Goal: Task Accomplishment & Management: Complete application form

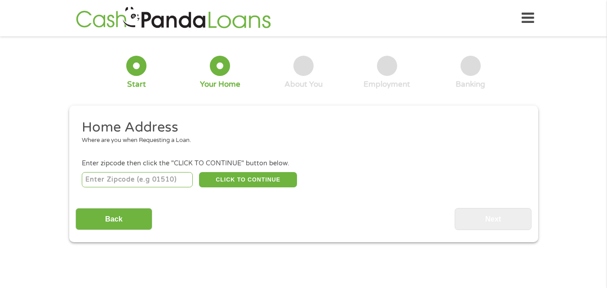
click at [180, 180] on input "number" at bounding box center [137, 179] width 111 height 15
type input "85202"
click at [240, 181] on button "CLICK TO CONTINUE" at bounding box center [248, 179] width 98 height 15
type input "85202"
type input "Mesa"
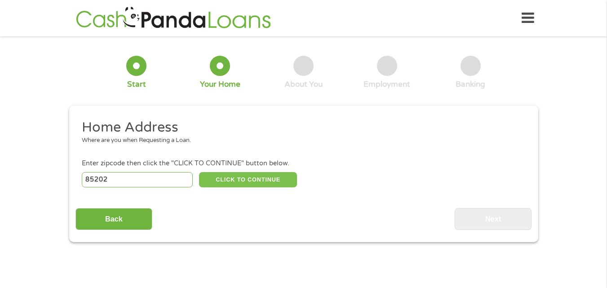
select select "[US_STATE]"
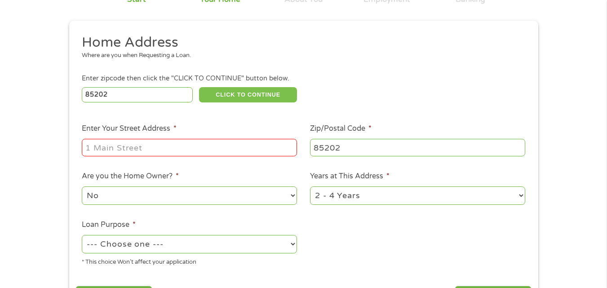
scroll to position [106, 0]
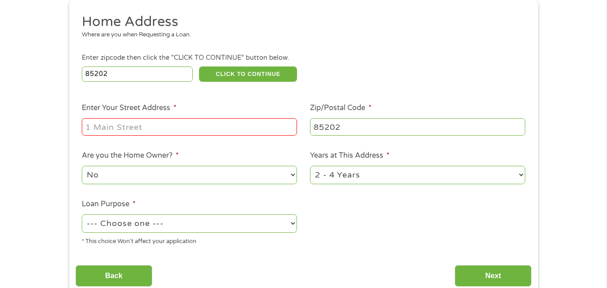
click at [251, 131] on input "Enter Your Street Address *" at bounding box center [189, 126] width 215 height 17
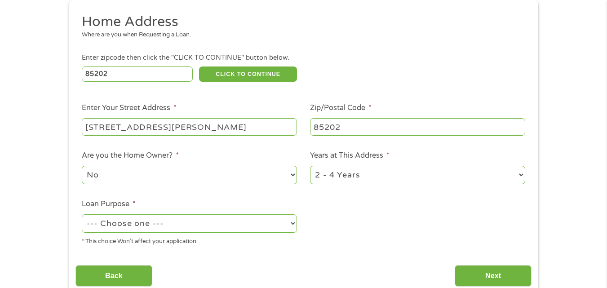
type input "[STREET_ADDRESS][PERSON_NAME]"
click at [355, 177] on select "1 Year or less 1 - 2 Years 2 - 4 Years Over 4 Years" at bounding box center [417, 175] width 215 height 18
select select "24months"
click at [310, 166] on select "1 Year or less 1 - 2 Years 2 - 4 Years Over 4 Years" at bounding box center [417, 175] width 215 height 18
click at [280, 178] on select "No Yes" at bounding box center [189, 175] width 215 height 18
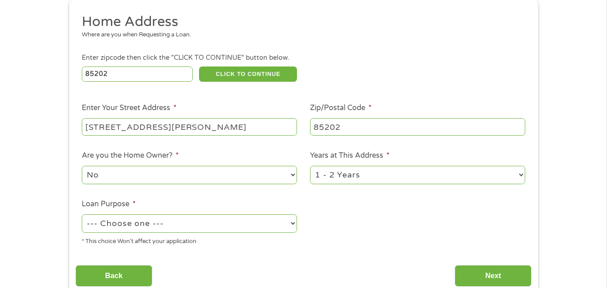
select select "yes"
click at [82, 166] on select "No Yes" at bounding box center [189, 175] width 215 height 18
click at [264, 223] on select "--- Choose one --- Pay Bills Debt Consolidation Home Improvement Major Purchase…" at bounding box center [189, 223] width 215 height 18
select select "shorttermcash"
click at [82, 214] on select "--- Choose one --- Pay Bills Debt Consolidation Home Improvement Major Purchase…" at bounding box center [189, 223] width 215 height 18
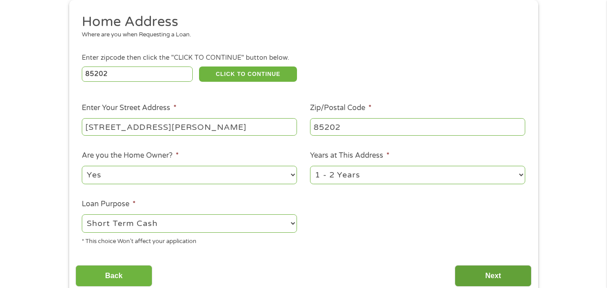
click at [477, 273] on input "Next" at bounding box center [493, 276] width 77 height 22
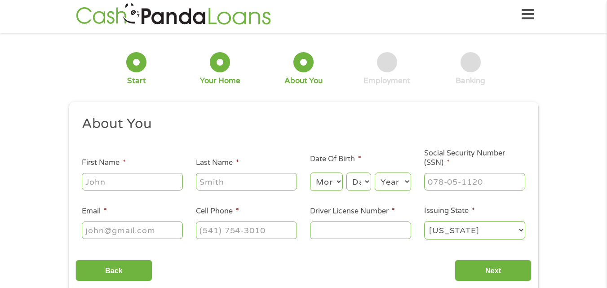
scroll to position [0, 0]
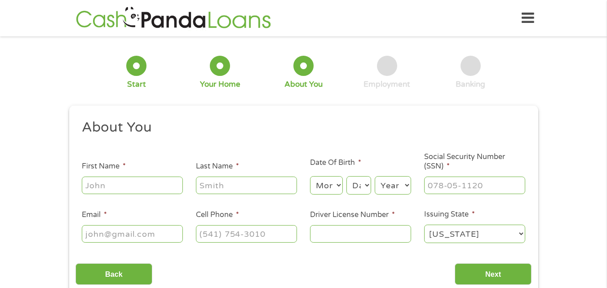
click at [160, 184] on input "First Name *" at bounding box center [132, 185] width 101 height 17
type input "[PERSON_NAME]"
type input "applewhaite"
select select "12"
click at [360, 186] on select "Day 1 2 3 4 5 6 7 8 9 10 11 12 13 14 15 16 17 18 19 20 21 22 23 24 25 26 27 28 …" at bounding box center [358, 185] width 24 height 18
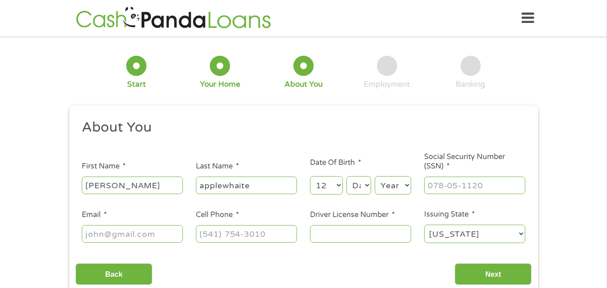
select select "24"
click at [346, 176] on select "Day 1 2 3 4 5 6 7 8 9 10 11 12 13 14 15 16 17 18 19 20 21 22 23 24 25 26 27 28 …" at bounding box center [358, 185] width 24 height 18
click at [392, 180] on select "Year [DATE] 2006 2005 2004 2003 2002 2001 2000 1999 1998 1997 1996 1995 1994 19…" at bounding box center [393, 185] width 36 height 18
select select "1970"
click at [375, 176] on select "Year [DATE] 2006 2005 2004 2003 2002 2001 2000 1999 1998 1997 1996 1995 1994 19…" at bounding box center [393, 185] width 36 height 18
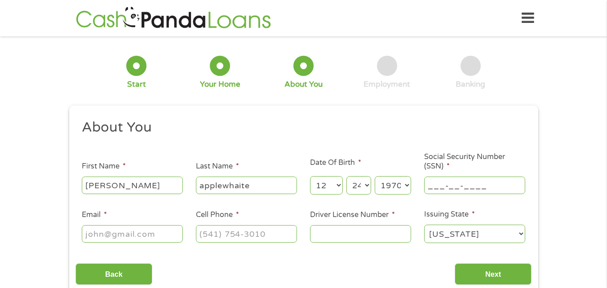
click at [491, 185] on input "___-__-____" at bounding box center [474, 185] width 101 height 17
type input "055-58-8199"
click at [176, 237] on input "Email *" at bounding box center [132, 233] width 101 height 17
type input "[EMAIL_ADDRESS][DOMAIN_NAME]"
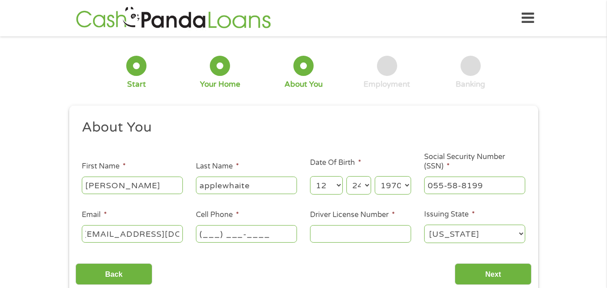
scroll to position [0, 0]
type input "[PHONE_NUMBER]"
click at [340, 239] on input "Driver License Number *" at bounding box center [360, 233] width 101 height 17
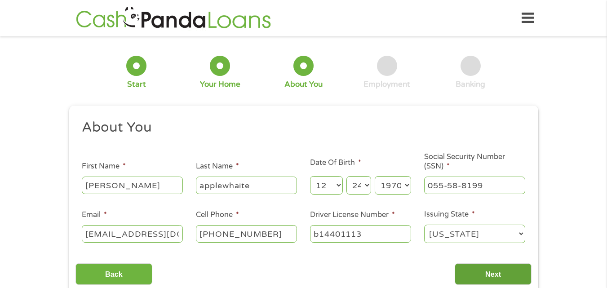
type input "b14401113"
click at [498, 273] on input "Next" at bounding box center [493, 274] width 77 height 22
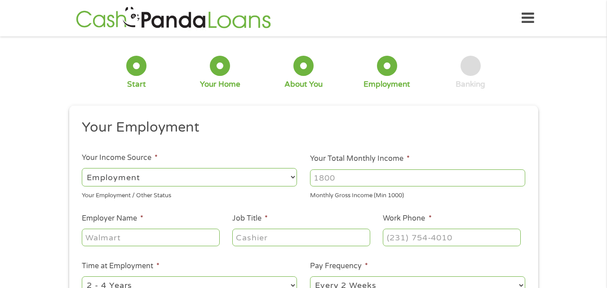
click at [435, 178] on input "Your Total Monthly Income *" at bounding box center [417, 177] width 215 height 17
type input "3614"
click at [200, 236] on input "Employer Name *" at bounding box center [151, 237] width 138 height 17
type input "nuvei"
type input "customer service"
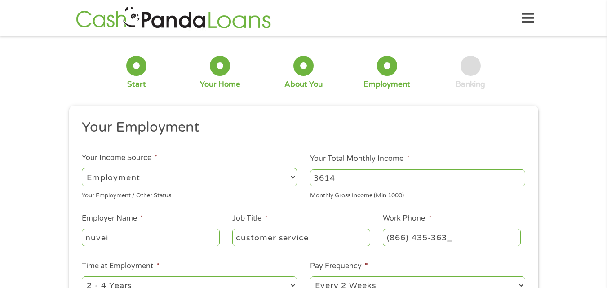
type input "[PHONE_NUMBER]"
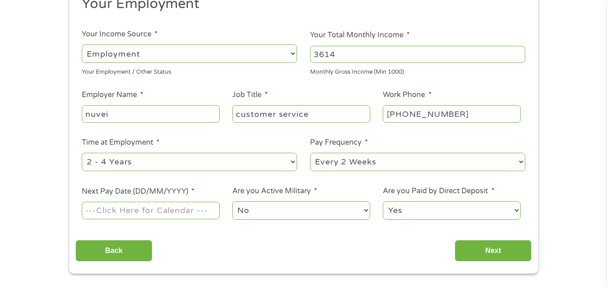
scroll to position [167, 0]
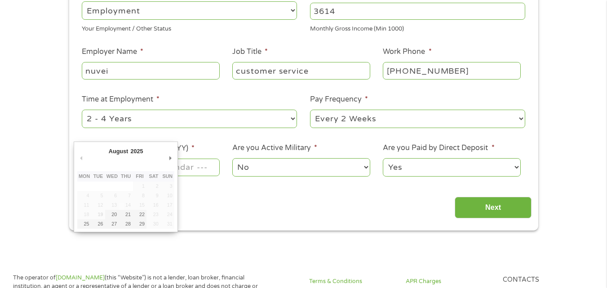
click at [196, 172] on input "Next Pay Date (DD/MM/YYYY) *" at bounding box center [151, 167] width 138 height 17
type input "[DATE]"
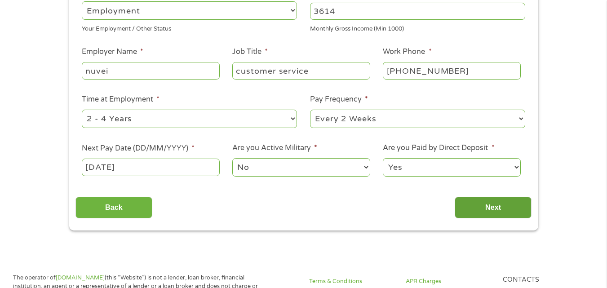
click at [479, 212] on input "Next" at bounding box center [493, 208] width 77 height 22
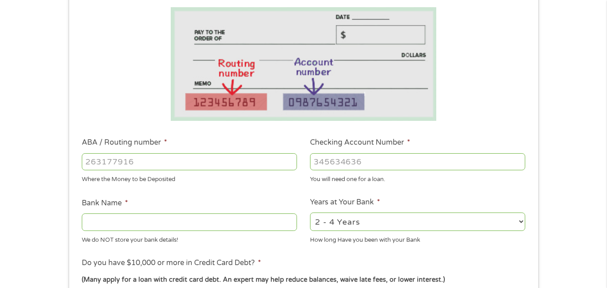
scroll to position [222, 0]
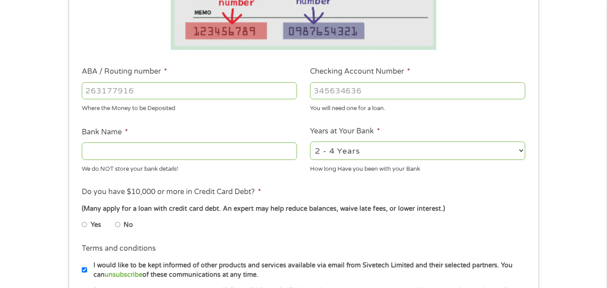
click at [256, 94] on input "ABA / Routing number *" at bounding box center [189, 90] width 215 height 17
type input "083009060"
type input "PNC BANK [US_STATE]"
type input "083009060"
click at [441, 85] on input "Checking Account Number *" at bounding box center [417, 90] width 215 height 17
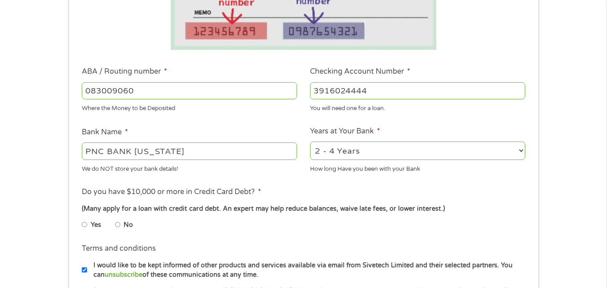
type input "3916024444"
click at [404, 150] on select "2 - 4 Years 6 - 12 Months 1 - 2 Years Over 4 Years" at bounding box center [417, 151] width 215 height 18
select select "60months"
click at [310, 142] on select "2 - 4 Years 6 - 12 Months 1 - 2 Years Over 4 Years" at bounding box center [417, 151] width 215 height 18
click at [117, 223] on input "No" at bounding box center [117, 224] width 5 height 14
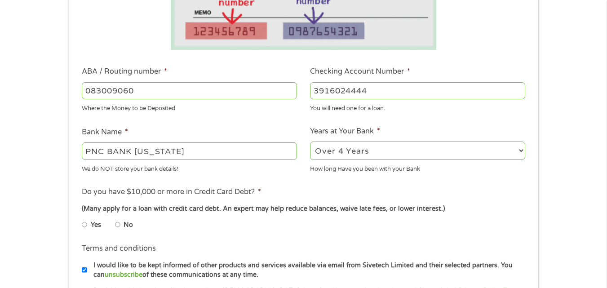
radio input "true"
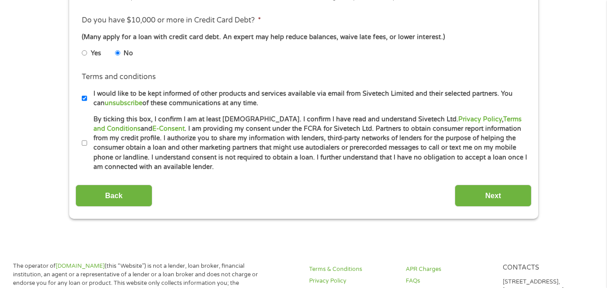
scroll to position [401, 0]
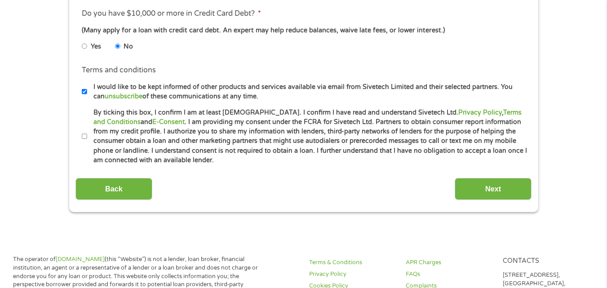
click at [84, 136] on input "By ticking this box, I confirm I am at least [DEMOGRAPHIC_DATA]. I confirm I ha…" at bounding box center [84, 136] width 5 height 14
checkbox input "true"
click at [82, 90] on input "I would like to be kept informed of other products and services available via e…" at bounding box center [84, 91] width 5 height 14
checkbox input "false"
click at [506, 183] on input "Next" at bounding box center [493, 189] width 77 height 22
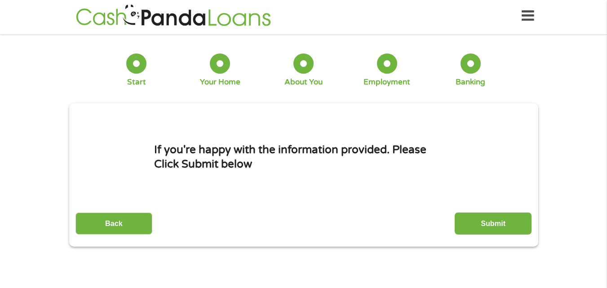
scroll to position [0, 0]
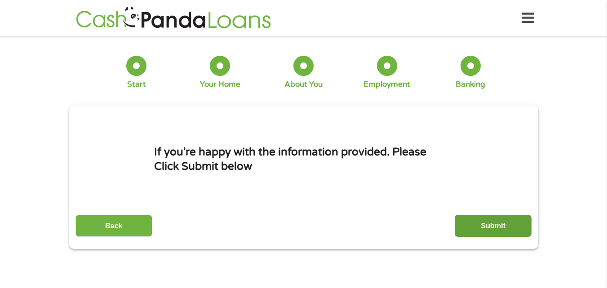
click at [487, 228] on input "Submit" at bounding box center [493, 226] width 77 height 22
